Goal: Transaction & Acquisition: Download file/media

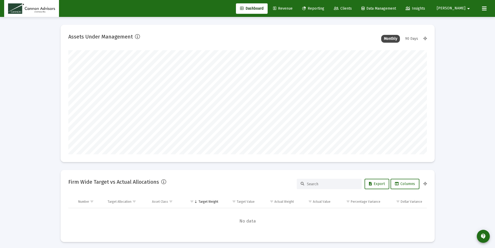
scroll to position [104, 359]
click at [414, 36] on div "90 Days" at bounding box center [412, 39] width 18 height 8
type input "2025-09-30"
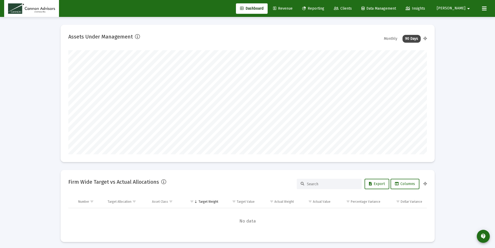
type input "2025-09-30"
click at [393, 36] on div "Monthly" at bounding box center [390, 39] width 19 height 8
click at [324, 8] on span "Reporting" at bounding box center [313, 8] width 22 height 4
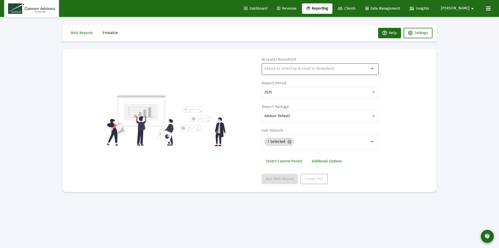
click at [329, 62] on div at bounding box center [316, 68] width 105 height 13
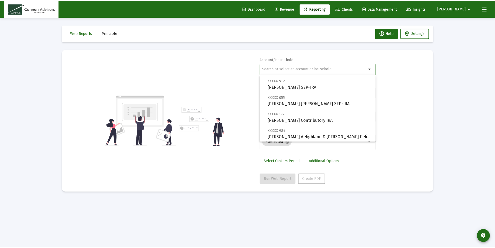
scroll to position [260, 0]
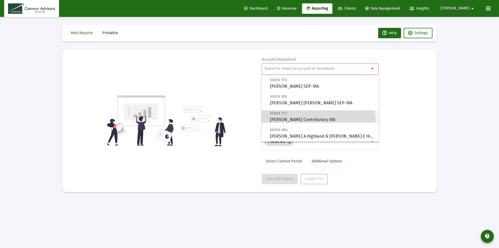
click at [315, 120] on span "XXXXX 172 Robert K Granger Contributory IRA" at bounding box center [322, 116] width 104 height 13
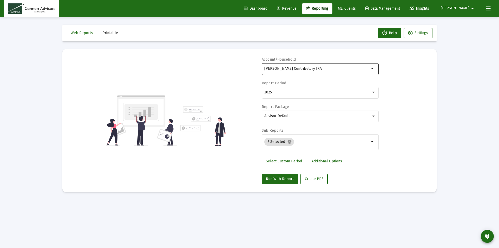
drag, startPoint x: 327, startPoint y: 64, endPoint x: 266, endPoint y: 63, distance: 61.3
click at [269, 63] on div "Robert K Granger Contributory IRA" at bounding box center [316, 68] width 105 height 13
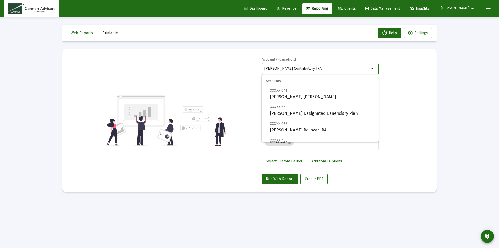
drag, startPoint x: 254, startPoint y: 68, endPoint x: 240, endPoint y: 68, distance: 13.8
click at [240, 68] on div "Account/Household Robert K Granger Contributory IRA arrow_drop_down Report Peri…" at bounding box center [249, 120] width 359 height 127
click at [316, 98] on span "XXXXX 260 Robert B Cannon Roth IRA" at bounding box center [322, 93] width 104 height 13
type input "Robert B Cannon Roth IRA"
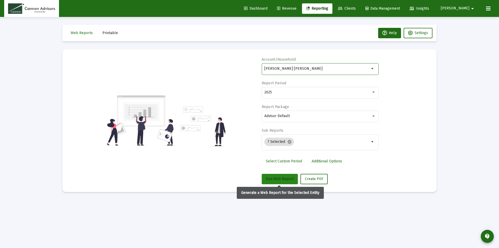
click at [285, 179] on span "Run Web Report" at bounding box center [280, 178] width 28 height 4
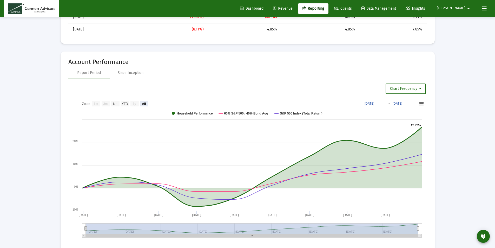
scroll to position [494, 0]
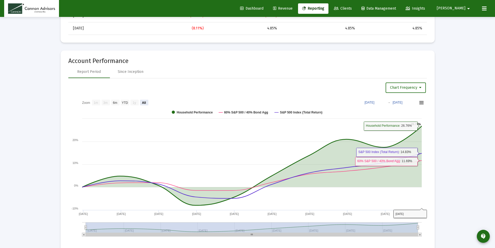
click at [452, 151] on div "Loading... Web Reports Printable Help Settings Account/Household Robert B Canno…" at bounding box center [247, 127] width 495 height 1243
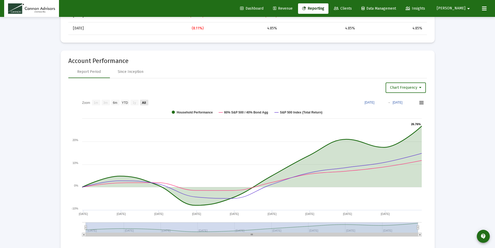
click at [145, 101] on text "All" at bounding box center [144, 103] width 4 height 4
select select "View all"
click at [134, 74] on div "Since Inception" at bounding box center [131, 71] width 26 height 5
select select "View all"
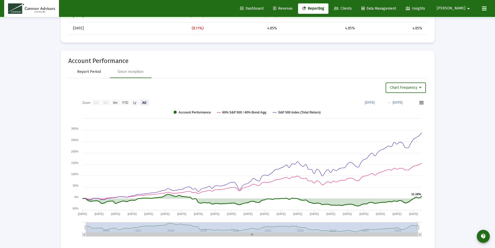
click at [94, 71] on div "Report Period" at bounding box center [89, 71] width 24 height 5
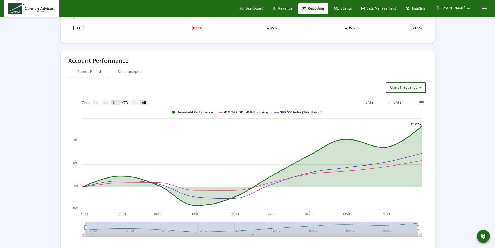
click at [115, 103] on text "6m" at bounding box center [115, 103] width 4 height 4
select select "View 6 months"
type input "2025-03-30"
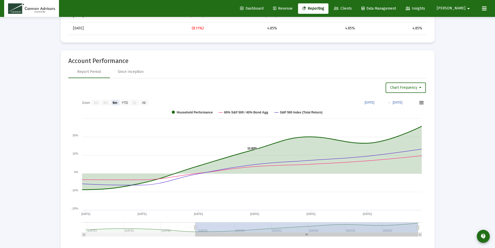
click at [109, 102] on rect at bounding box center [106, 103] width 8 height 6
click at [98, 102] on text "1m" at bounding box center [96, 103] width 4 height 4
click at [135, 76] on div "Since Inception" at bounding box center [131, 71] width 42 height 12
select select "View all"
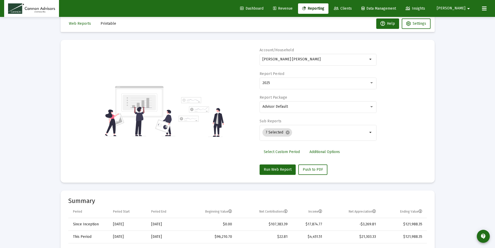
scroll to position [0, 0]
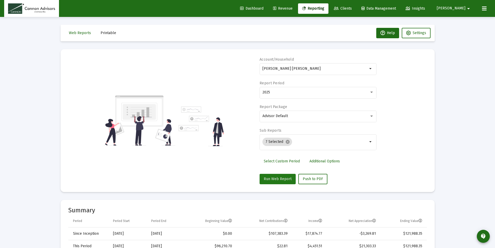
click at [280, 178] on span "Run Web Report" at bounding box center [278, 178] width 28 height 4
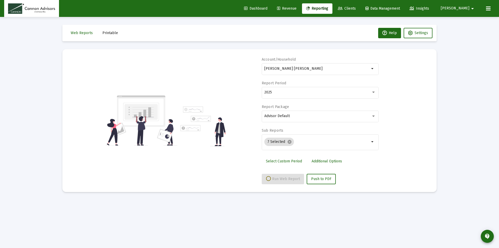
select select "View all"
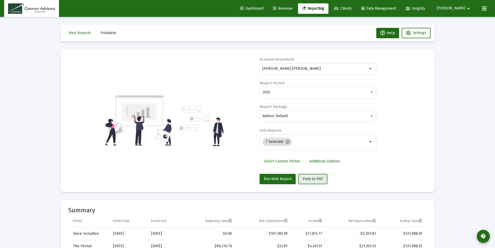
click at [311, 179] on span "Push to PDF" at bounding box center [313, 178] width 20 height 4
click at [110, 33] on span "Printable" at bounding box center [109, 33] width 16 height 4
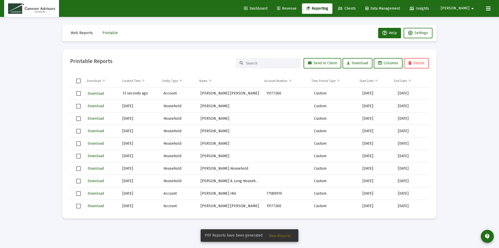
click at [200, 93] on td "Robert B Cannon Roth IRA" at bounding box center [230, 93] width 66 height 12
click at [98, 92] on span "Download" at bounding box center [96, 93] width 16 height 4
